Goal: Task Accomplishment & Management: Use online tool/utility

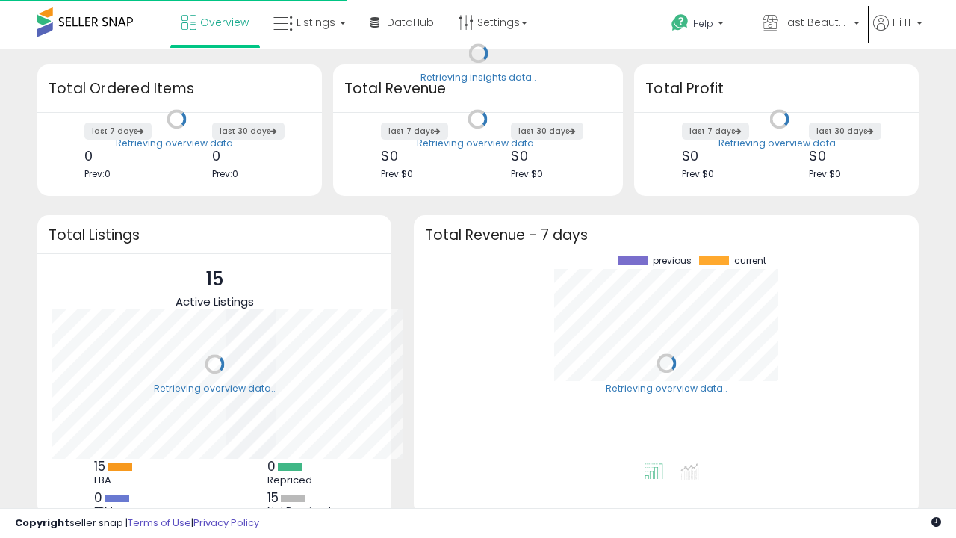
scroll to position [208, 475]
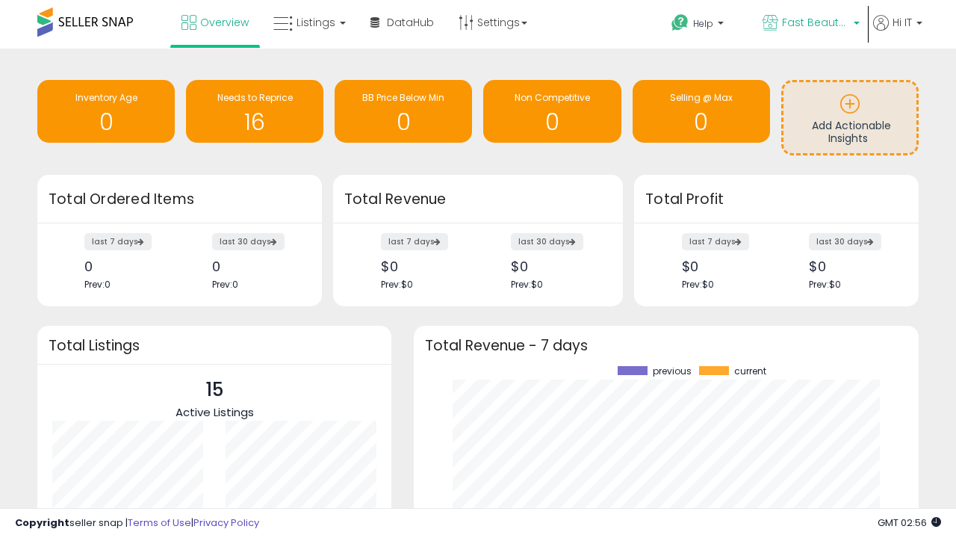
click at [810, 24] on span "Fast Beauty ([GEOGRAPHIC_DATA])" at bounding box center [815, 22] width 67 height 15
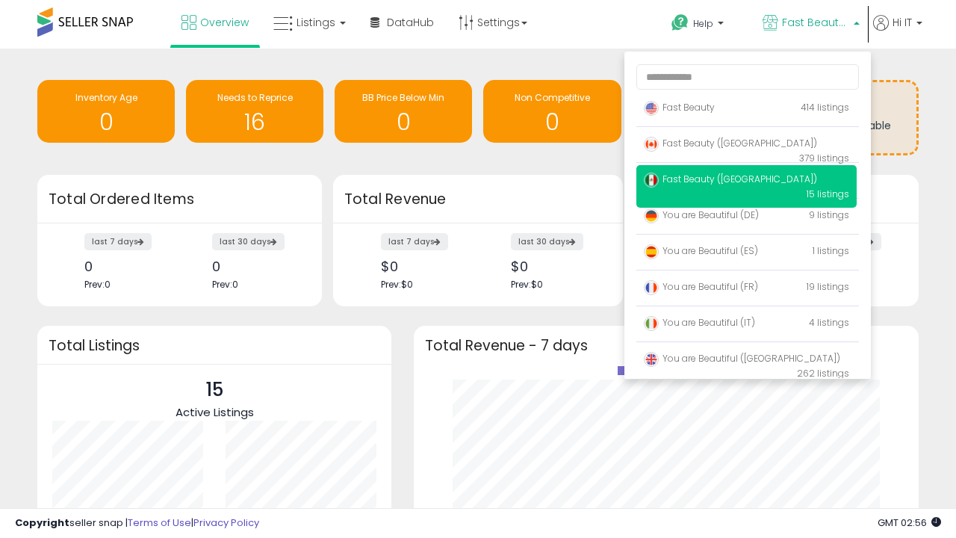
click at [746, 361] on span "You are Beautiful ([GEOGRAPHIC_DATA])" at bounding box center [742, 358] width 196 height 13
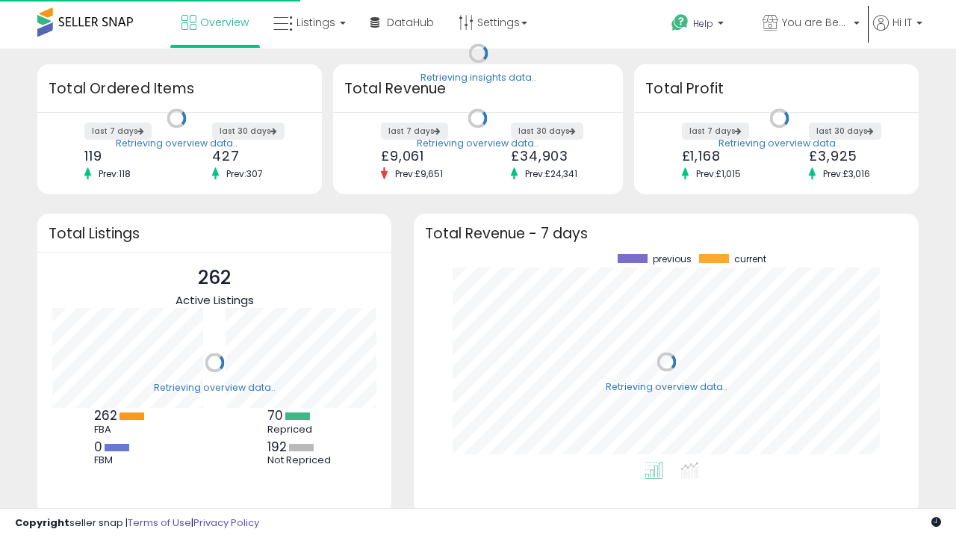
scroll to position [208, 475]
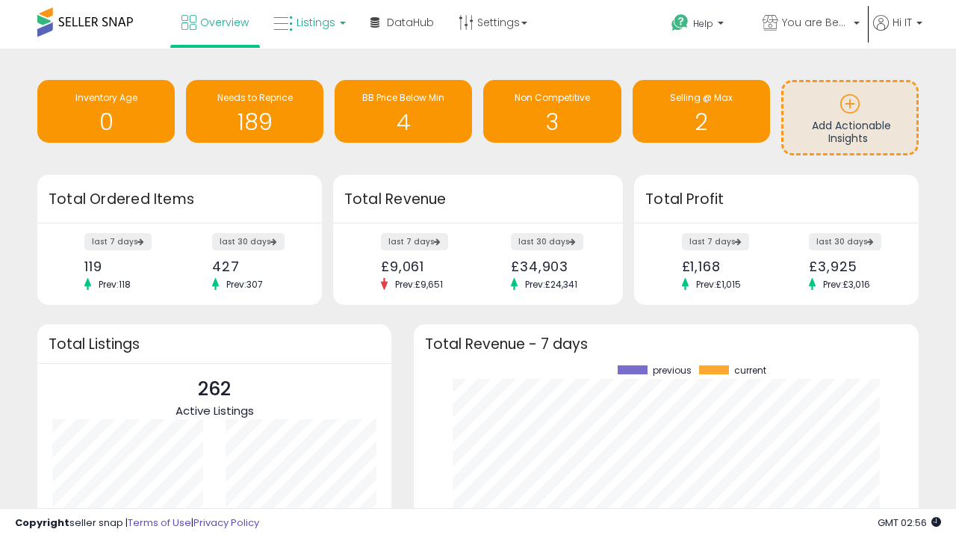
click at [308, 22] on span "Listings" at bounding box center [315, 22] width 39 height 15
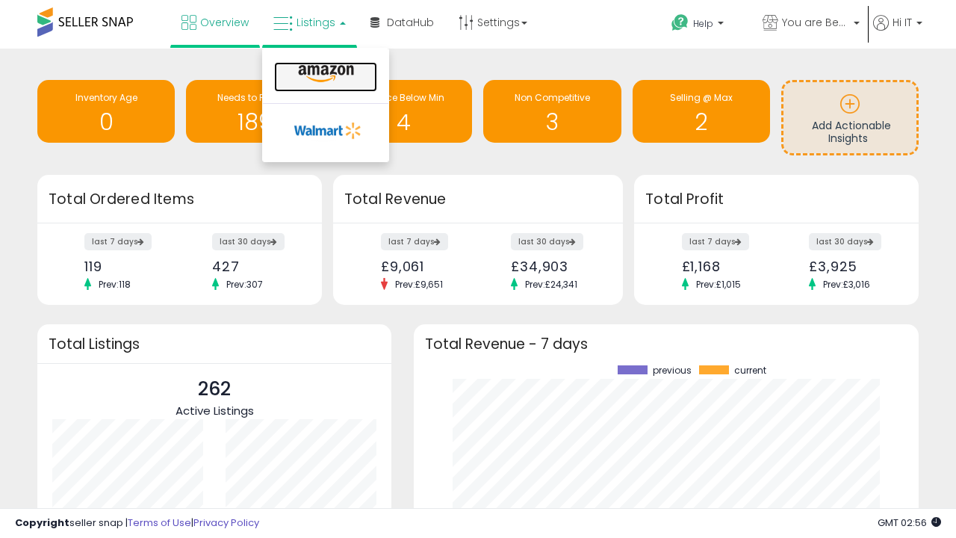
click at [324, 74] on icon at bounding box center [325, 73] width 65 height 19
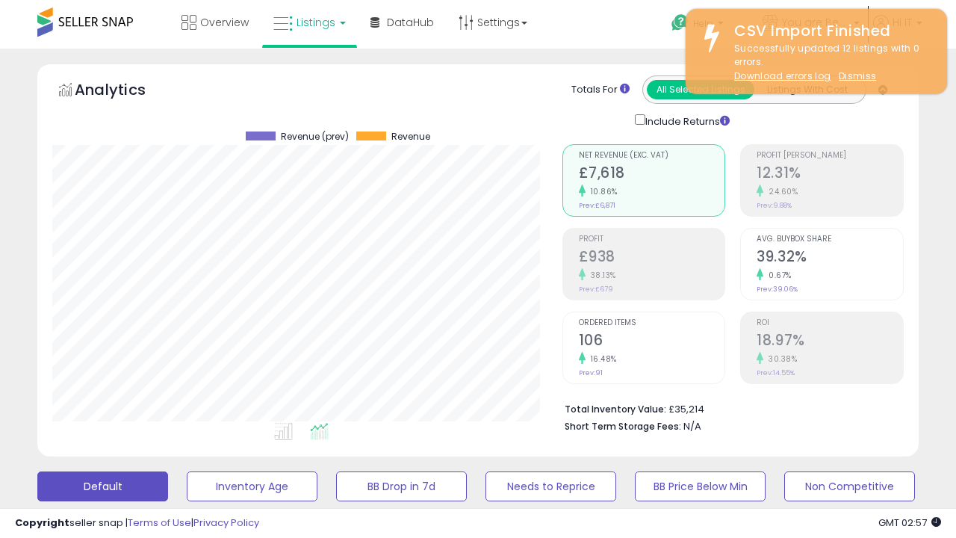
scroll to position [306, 509]
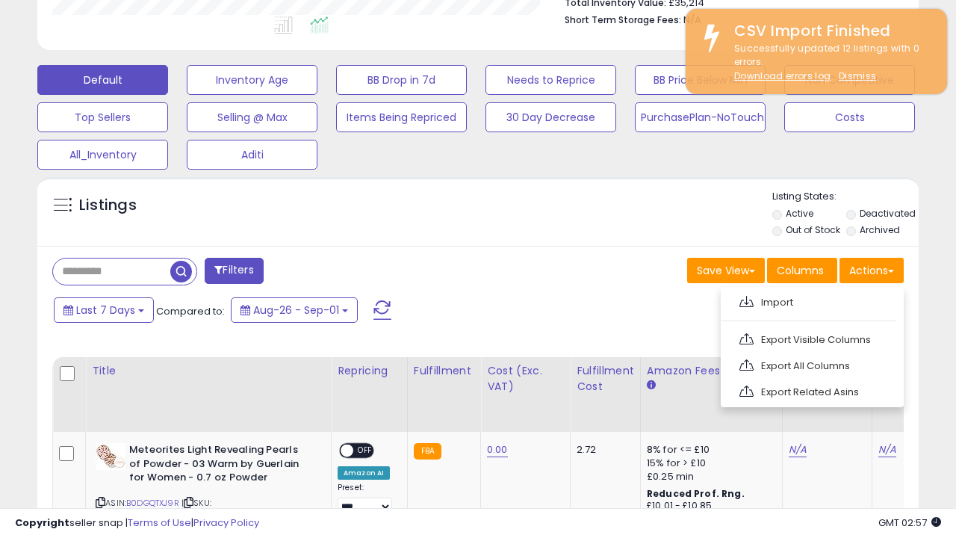
click at [746, 299] on span at bounding box center [746, 301] width 14 height 11
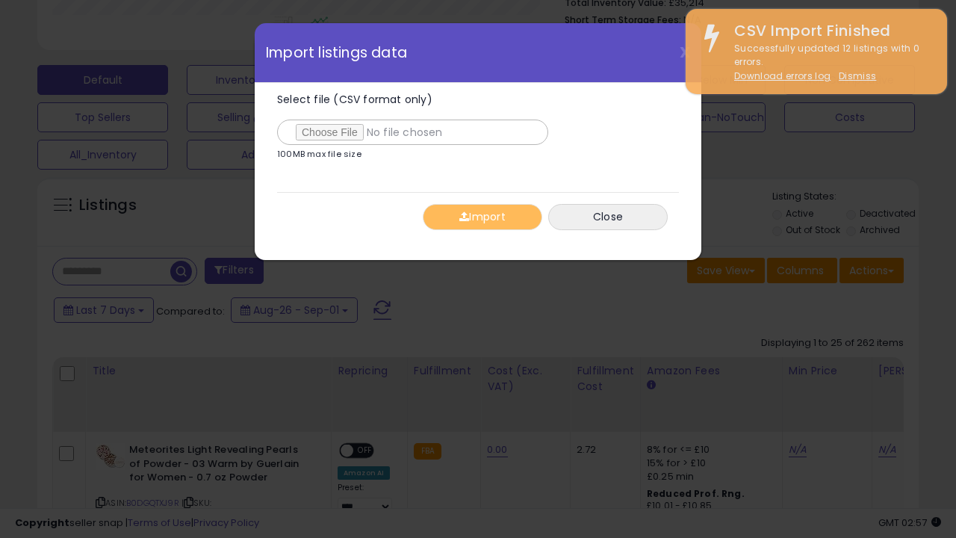
type input "**********"
click at [482, 217] on button "Import" at bounding box center [482, 217] width 119 height 26
